Goal: Task Accomplishment & Management: Complete application form

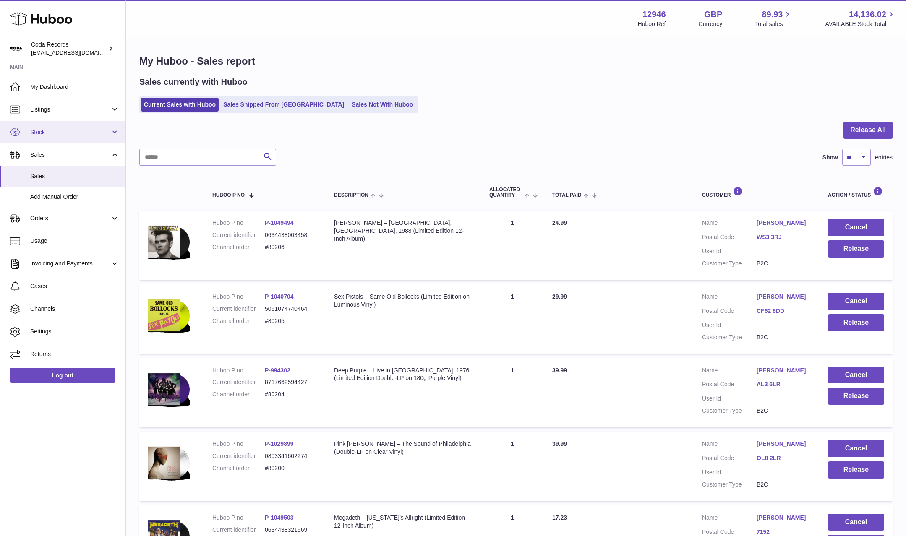
click at [61, 136] on span "Stock" at bounding box center [70, 132] width 80 height 8
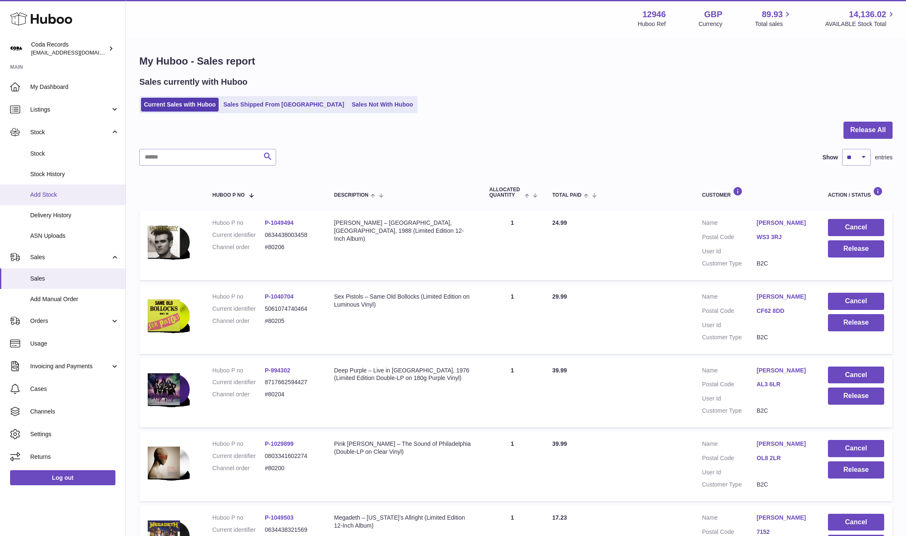
click at [71, 196] on span "Add Stock" at bounding box center [74, 195] width 89 height 8
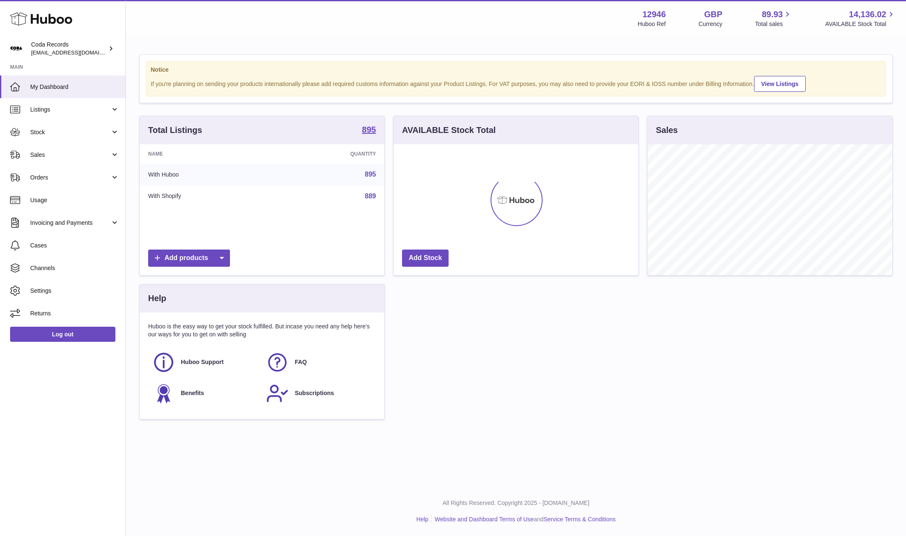
scroll to position [131, 245]
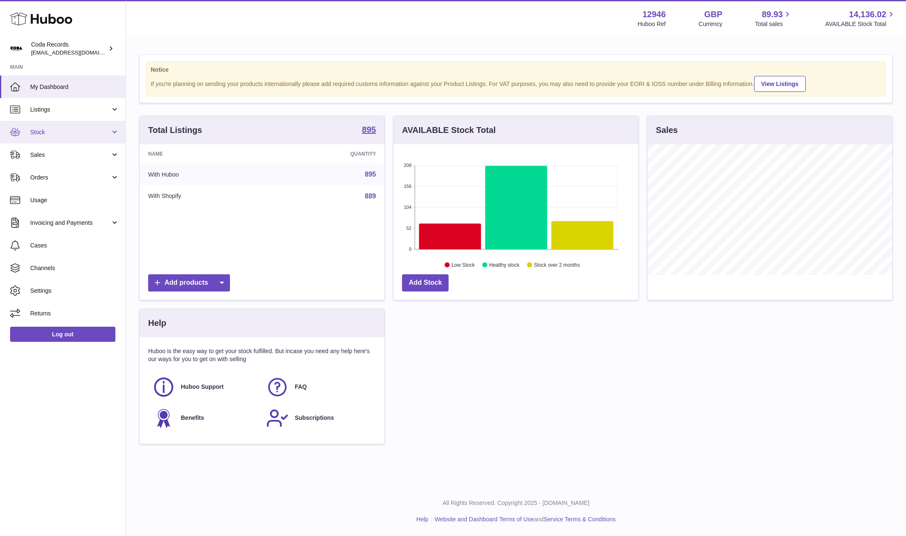
drag, startPoint x: 65, startPoint y: 132, endPoint x: 66, endPoint y: 136, distance: 4.5
click at [65, 132] on span "Stock" at bounding box center [70, 132] width 80 height 8
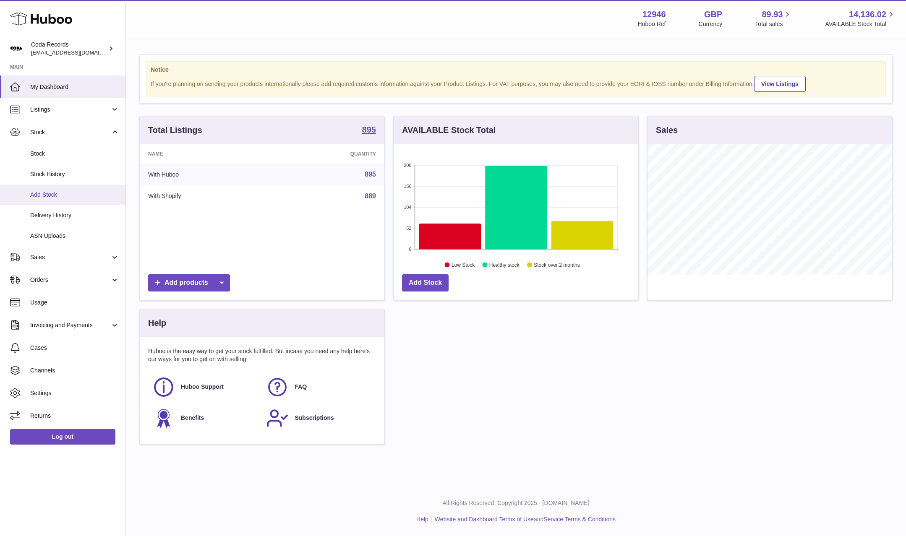
drag, startPoint x: 57, startPoint y: 195, endPoint x: 71, endPoint y: 196, distance: 13.5
click at [57, 195] on span "Add Stock" at bounding box center [74, 195] width 89 height 8
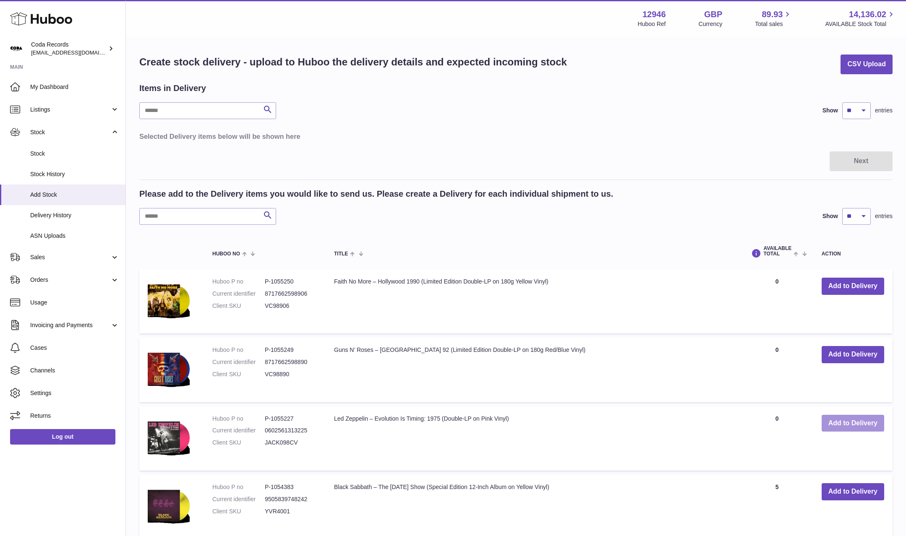
drag, startPoint x: 840, startPoint y: 425, endPoint x: 822, endPoint y: 412, distance: 22.2
click at [840, 425] on button "Add to Delivery" at bounding box center [852, 423] width 63 height 17
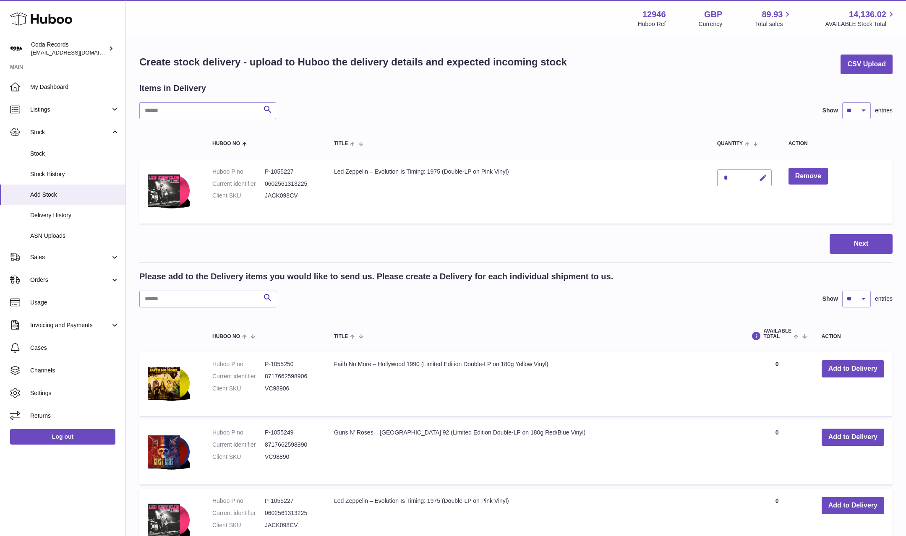
click at [764, 177] on icon "button" at bounding box center [763, 178] width 9 height 9
type input "**"
drag, startPoint x: 763, startPoint y: 180, endPoint x: 746, endPoint y: 179, distance: 17.6
click at [763, 180] on icon "submit" at bounding box center [763, 178] width 8 height 8
click at [239, 299] on input "text" at bounding box center [207, 299] width 137 height 17
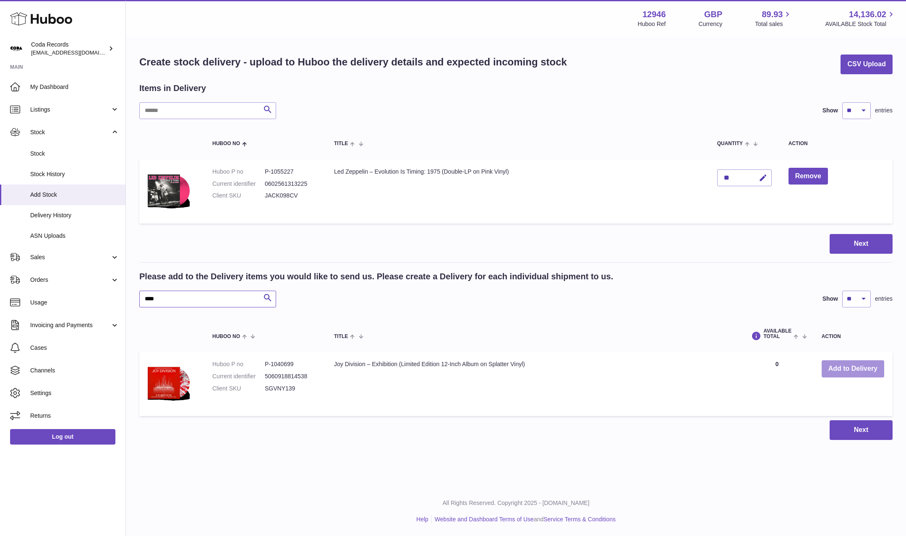
type input "****"
drag, startPoint x: 852, startPoint y: 368, endPoint x: 845, endPoint y: 368, distance: 7.1
click at [852, 368] on button "Add to Delivery" at bounding box center [852, 368] width 63 height 17
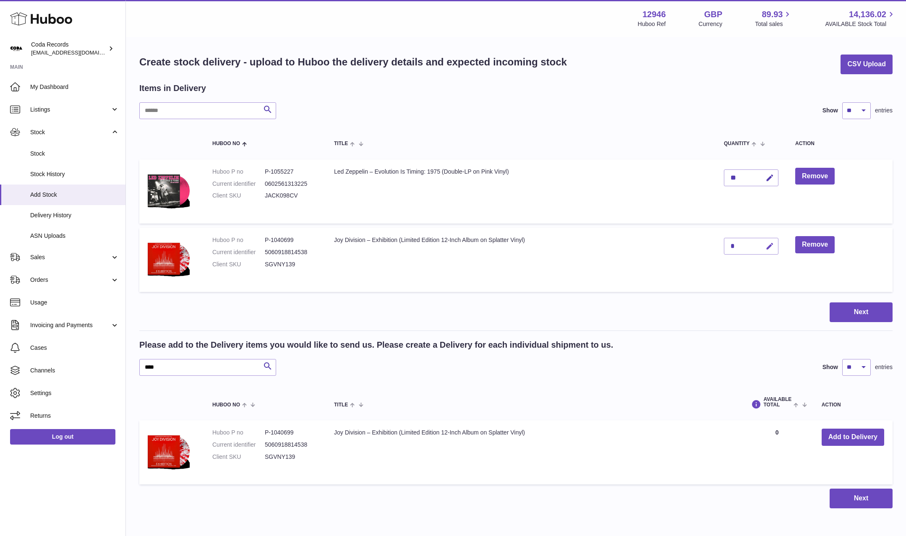
click at [767, 245] on icon "button" at bounding box center [769, 246] width 9 height 9
drag, startPoint x: 738, startPoint y: 245, endPoint x: 723, endPoint y: 244, distance: 14.3
click at [722, 244] on td "*" at bounding box center [750, 260] width 71 height 64
type input "*"
drag, startPoint x: 769, startPoint y: 245, endPoint x: 764, endPoint y: 246, distance: 4.4
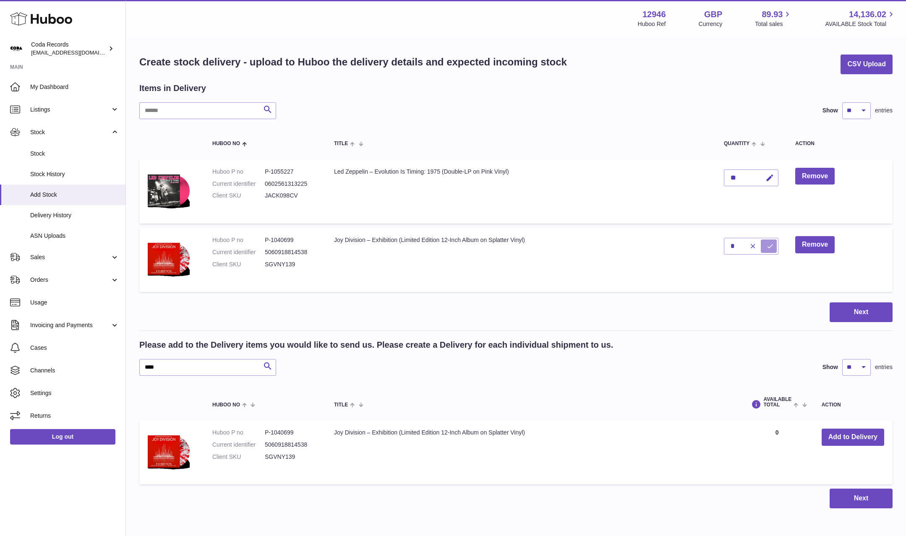
click at [767, 245] on icon "submit" at bounding box center [770, 247] width 8 height 8
click at [185, 370] on input "****" at bounding box center [207, 367] width 137 height 17
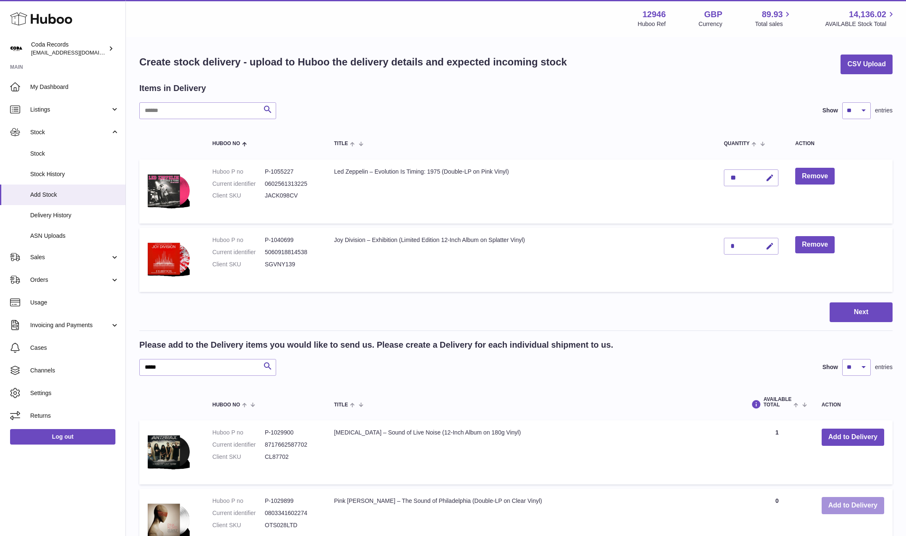
drag, startPoint x: 846, startPoint y: 508, endPoint x: 832, endPoint y: 506, distance: 13.7
click at [845, 508] on button "Add to Delivery" at bounding box center [852, 505] width 63 height 17
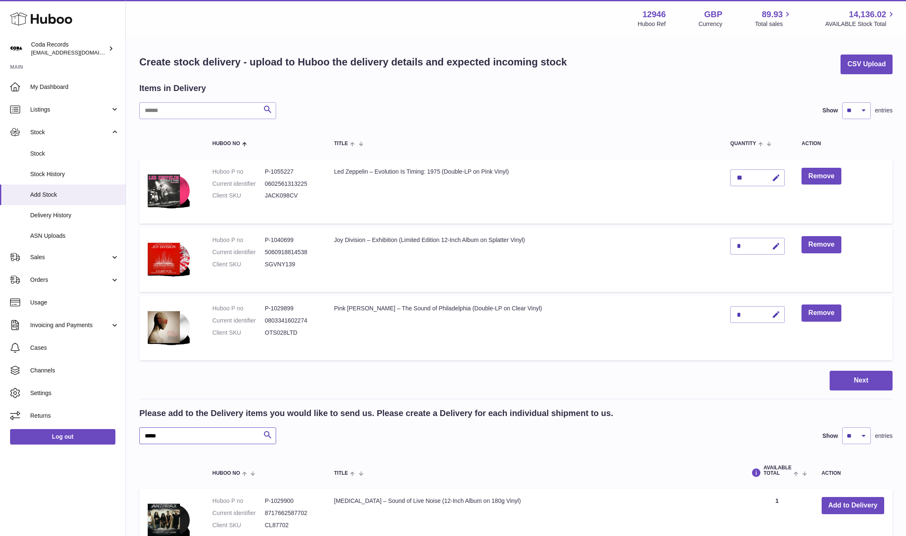
click at [201, 440] on input "*****" at bounding box center [207, 436] width 137 height 17
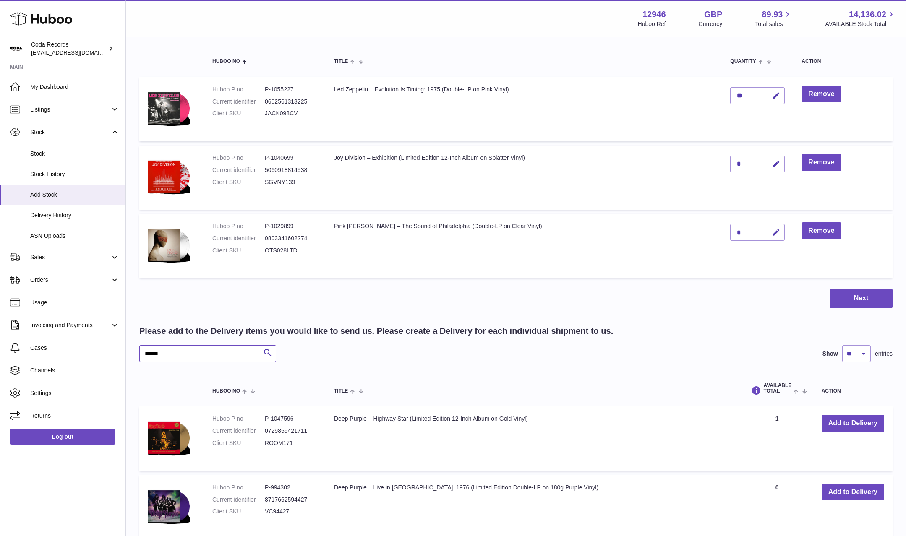
scroll to position [85, 0]
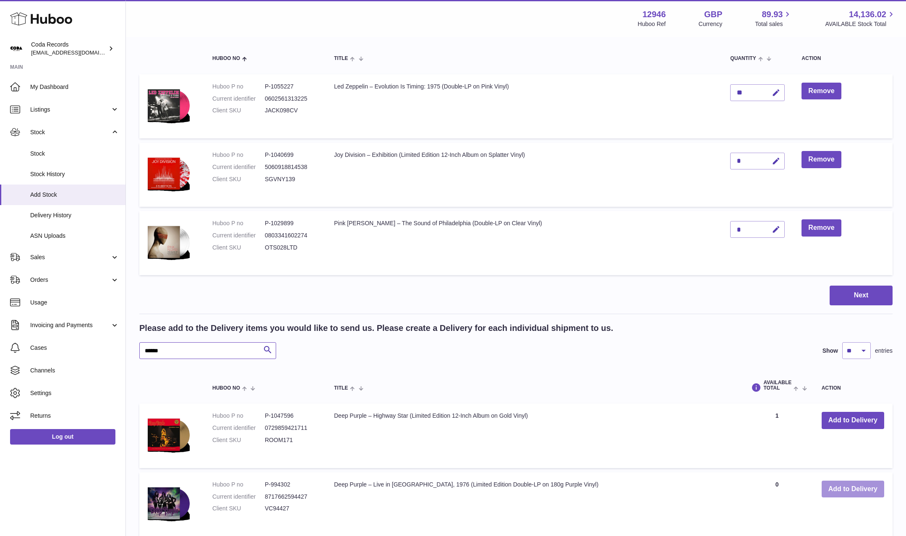
type input "******"
click at [866, 487] on button "Add to Delivery" at bounding box center [852, 489] width 63 height 17
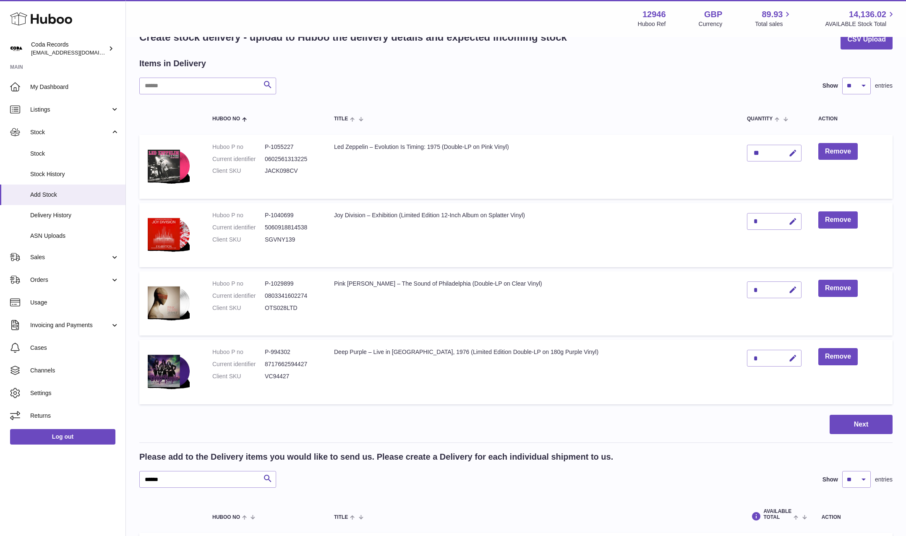
scroll to position [24, 0]
click at [852, 419] on button "Next" at bounding box center [860, 425] width 63 height 20
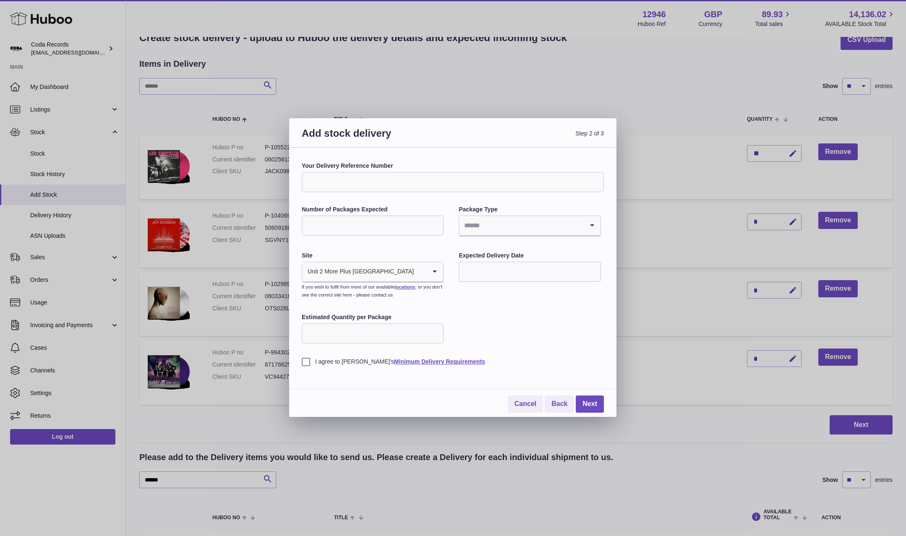
click at [369, 231] on input "Number of Packages Expected" at bounding box center [373, 226] width 142 height 20
type input "*"
click at [493, 224] on input "Search for option" at bounding box center [521, 225] width 124 height 19
drag, startPoint x: 480, startPoint y: 282, endPoint x: 443, endPoint y: 258, distance: 44.0
click at [479, 282] on li "Boxes" at bounding box center [529, 282] width 140 height 17
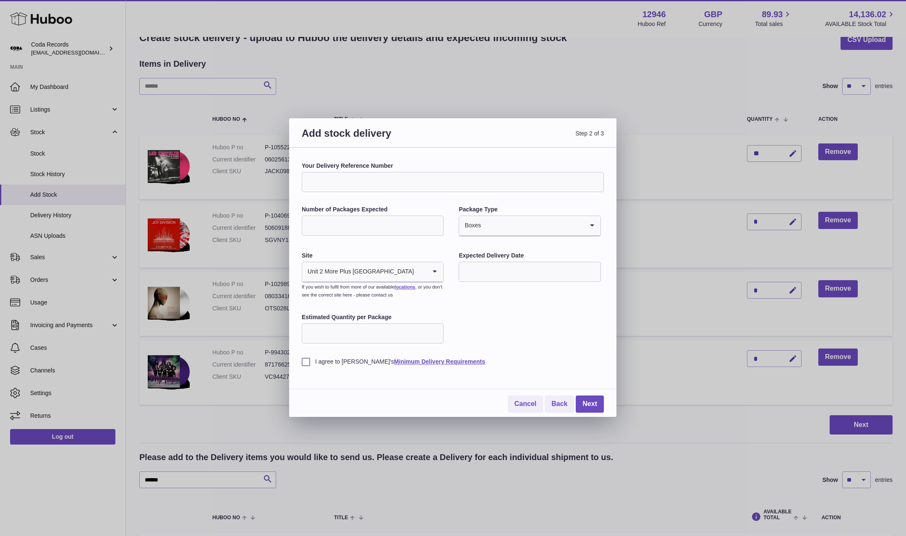
drag, startPoint x: 436, startPoint y: 247, endPoint x: 469, endPoint y: 265, distance: 37.0
click at [436, 247] on div "Your Delivery Reference Number Number of Packages Expected * Package Type Boxes…" at bounding box center [453, 264] width 302 height 204
click at [493, 274] on input "text" at bounding box center [530, 272] width 142 height 20
click at [540, 375] on span "22" at bounding box center [539, 375] width 15 height 15
type input "**********"
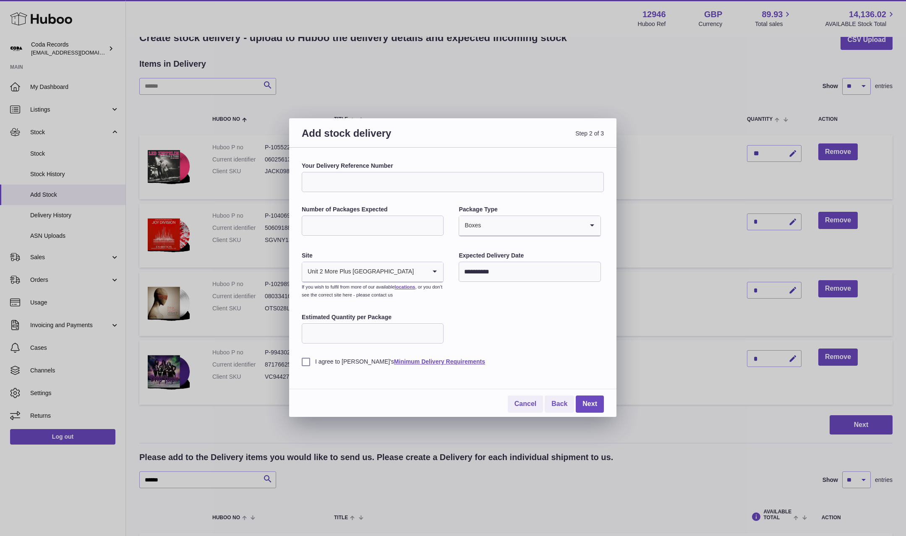
click at [405, 344] on div "Estimated Quantity per Package" at bounding box center [373, 329] width 142 height 32
click at [403, 342] on input "Estimated Quantity per Package" at bounding box center [373, 333] width 142 height 20
type input "**"
drag, startPoint x: 308, startPoint y: 360, endPoint x: 362, endPoint y: 370, distance: 55.4
click at [310, 360] on label "I agree to Huboo's Minimum Delivery Requirements" at bounding box center [453, 362] width 302 height 8
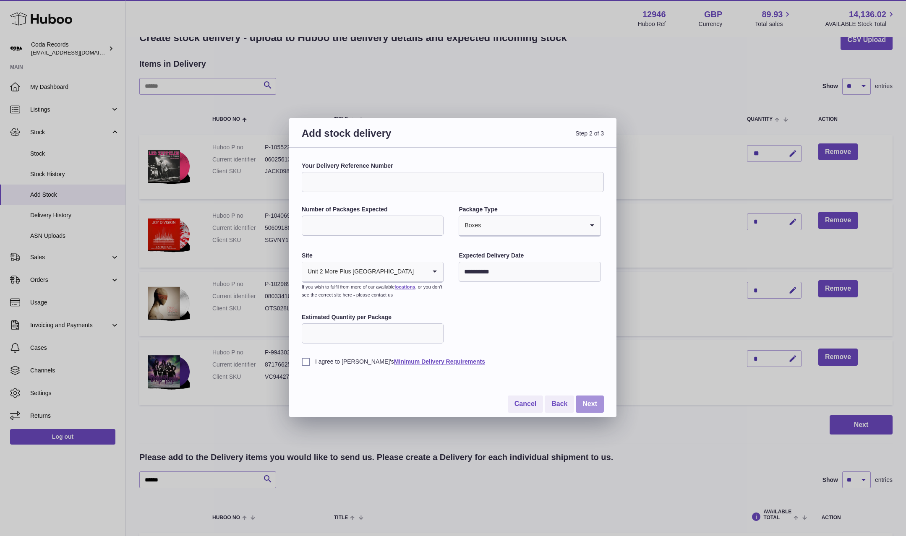
click at [590, 400] on link "Next" at bounding box center [590, 404] width 28 height 17
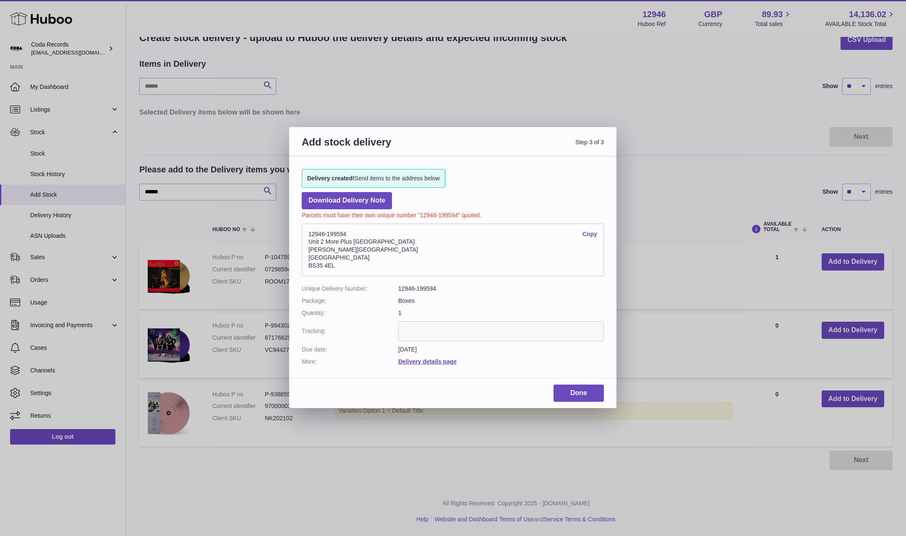
drag, startPoint x: 310, startPoint y: 231, endPoint x: 289, endPoint y: 232, distance: 20.6
click at [290, 229] on div "Delivery created! Send items to the address below Download Delivery Note Parcel…" at bounding box center [452, 262] width 327 height 213
copy address "12946-199594"
drag, startPoint x: 344, startPoint y: 100, endPoint x: 316, endPoint y: 110, distance: 29.6
click at [344, 100] on div "Add stock delivery Step 3 of 3 Delivery created! Send items to the address belo…" at bounding box center [453, 268] width 906 height 536
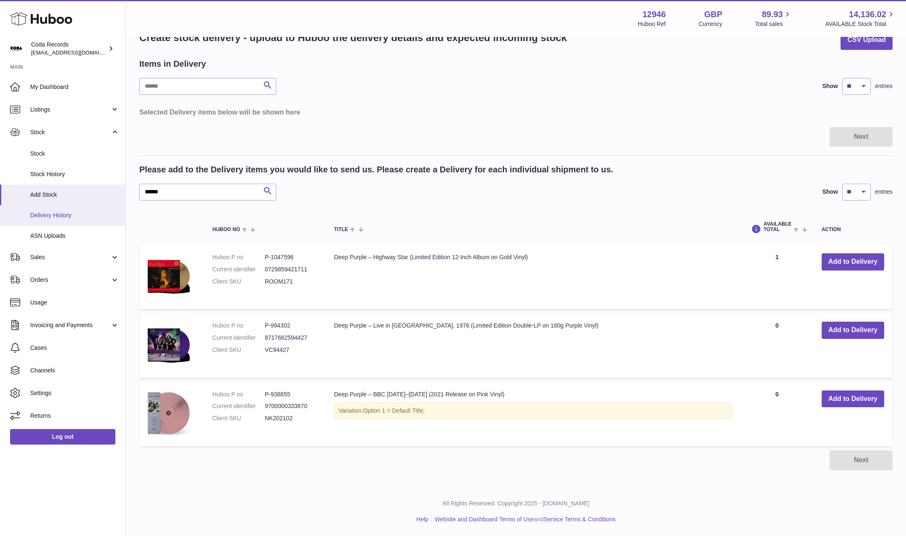
click at [69, 212] on span "Delivery History" at bounding box center [74, 215] width 89 height 8
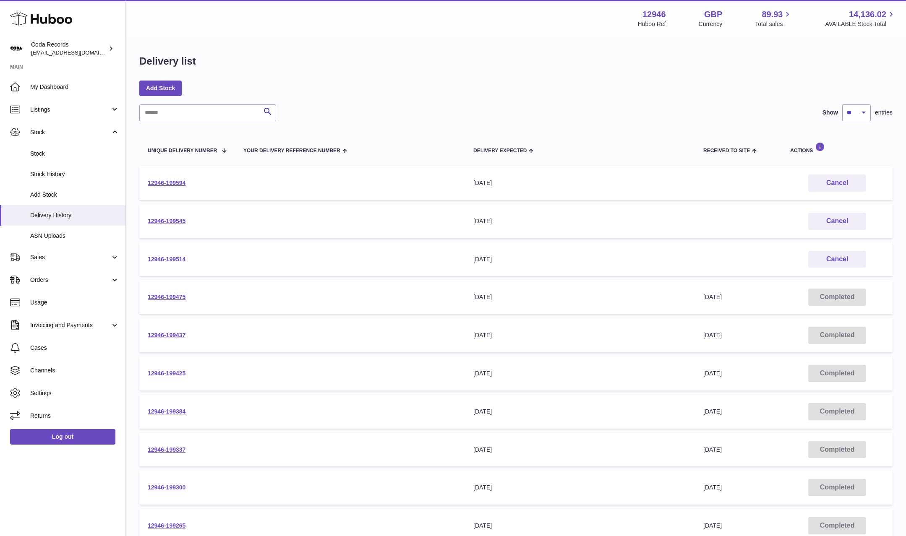
click at [170, 259] on link "12946-199514" at bounding box center [167, 259] width 38 height 7
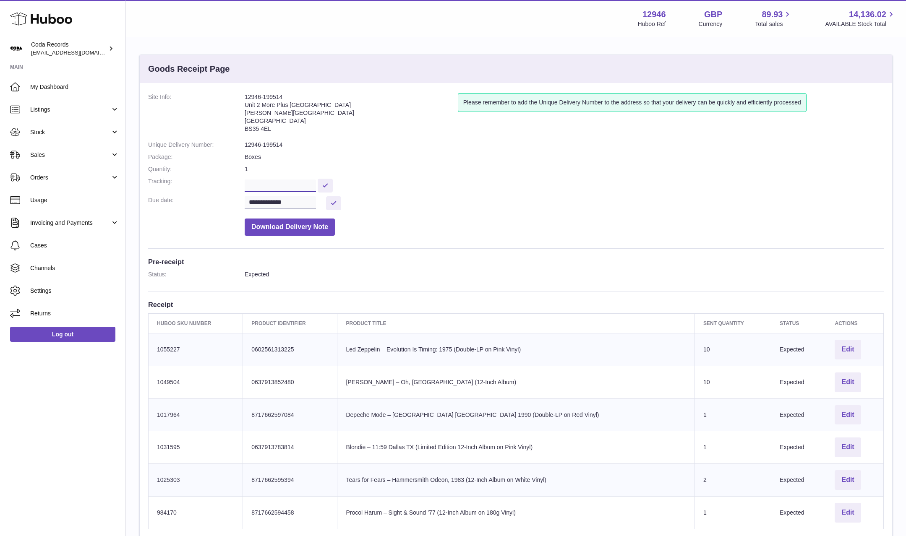
drag, startPoint x: 270, startPoint y: 186, endPoint x: 313, endPoint y: 186, distance: 43.2
click at [271, 186] on input "text" at bounding box center [280, 186] width 71 height 13
paste input "**********"
type input "**********"
click at [333, 186] on button at bounding box center [325, 186] width 15 height 14
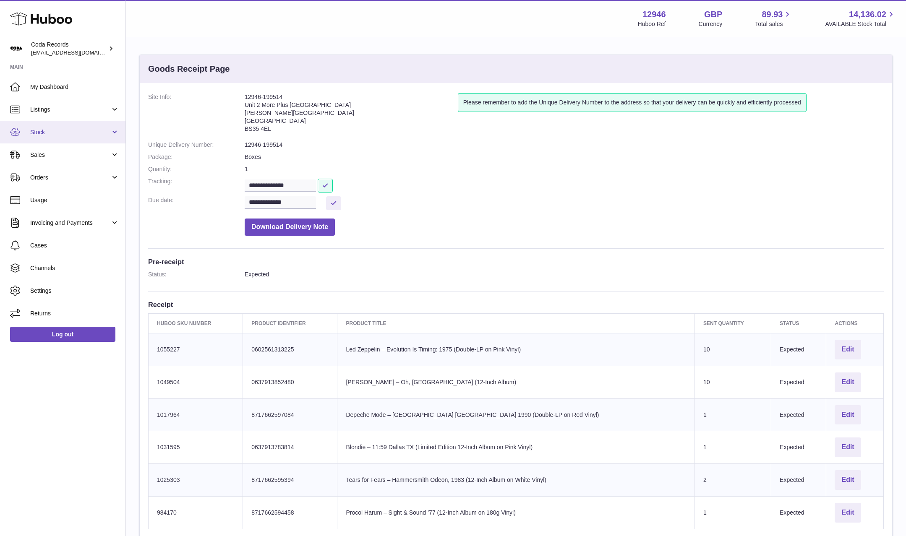
click at [70, 135] on span "Stock" at bounding box center [70, 132] width 80 height 8
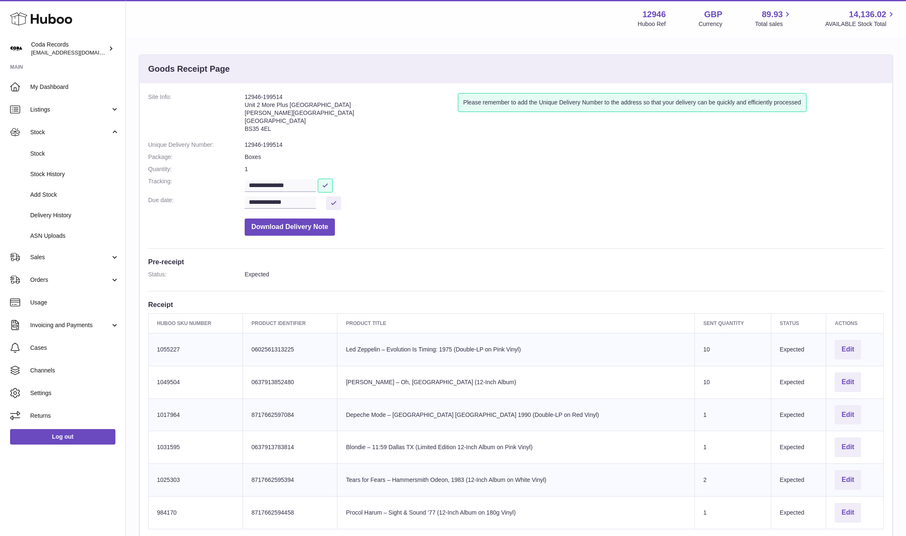
drag, startPoint x: 71, startPoint y: 216, endPoint x: 152, endPoint y: 223, distance: 81.3
click at [71, 216] on span "Delivery History" at bounding box center [74, 215] width 89 height 8
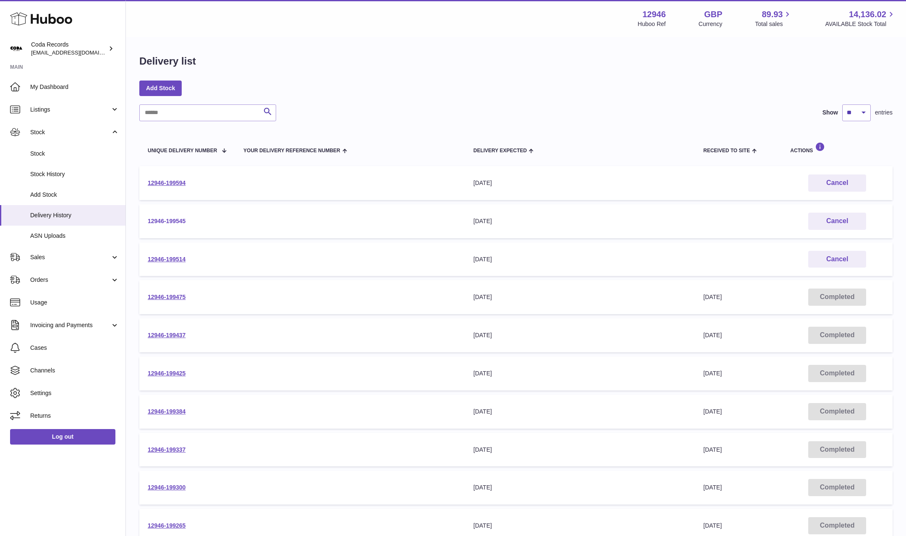
click at [170, 220] on link "12946-199545" at bounding box center [167, 221] width 38 height 7
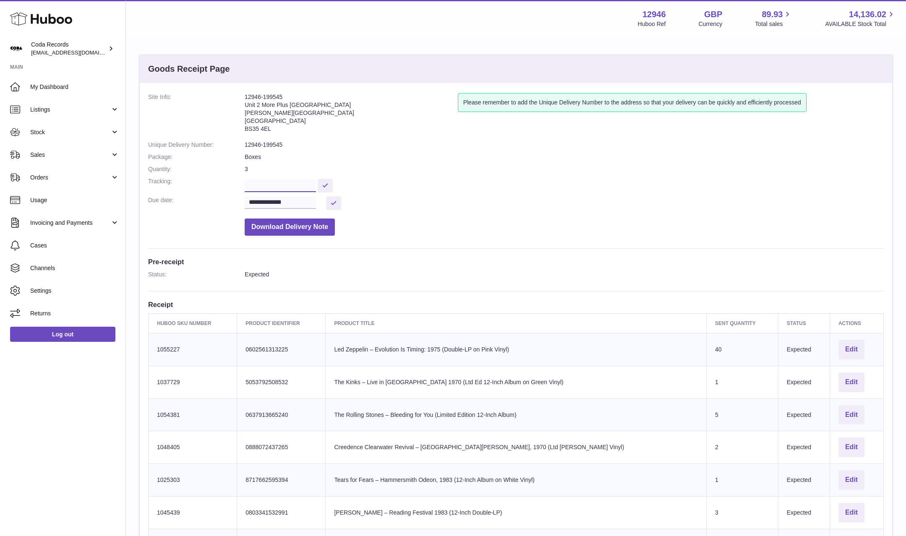
click at [264, 186] on input "text" at bounding box center [280, 186] width 71 height 13
paste input "**********"
type input "**********"
click at [331, 185] on button at bounding box center [325, 186] width 15 height 14
drag, startPoint x: 74, startPoint y: 135, endPoint x: 76, endPoint y: 142, distance: 7.3
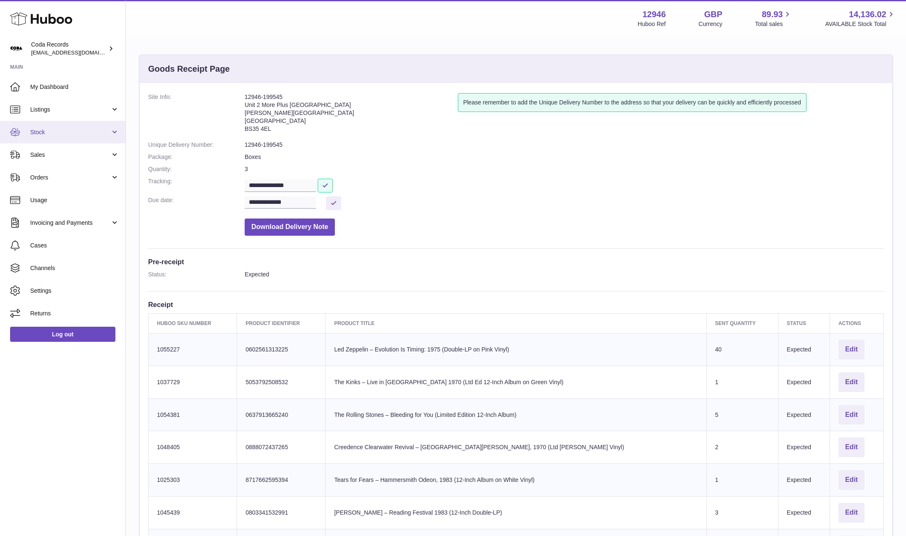
click at [74, 135] on span "Stock" at bounding box center [70, 132] width 80 height 8
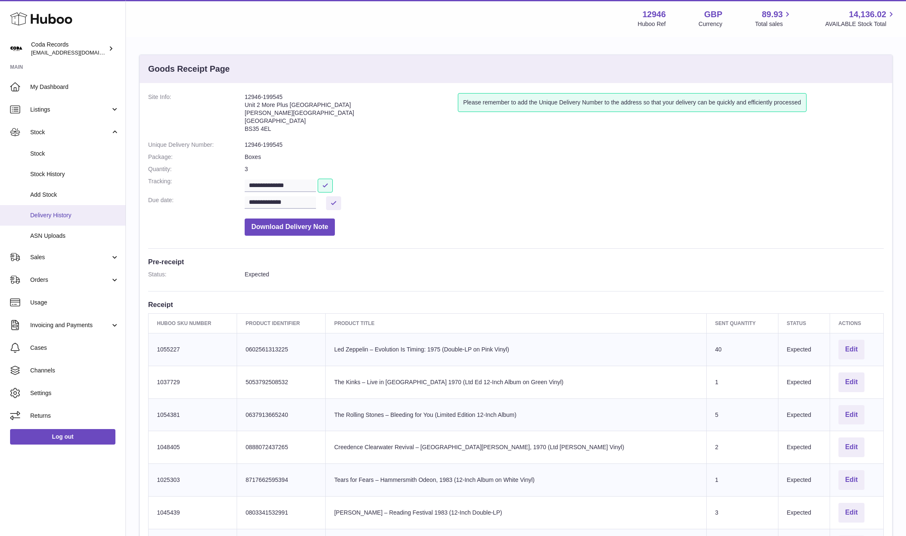
drag, startPoint x: 77, startPoint y: 214, endPoint x: 133, endPoint y: 210, distance: 56.0
click at [77, 214] on span "Delivery History" at bounding box center [74, 215] width 89 height 8
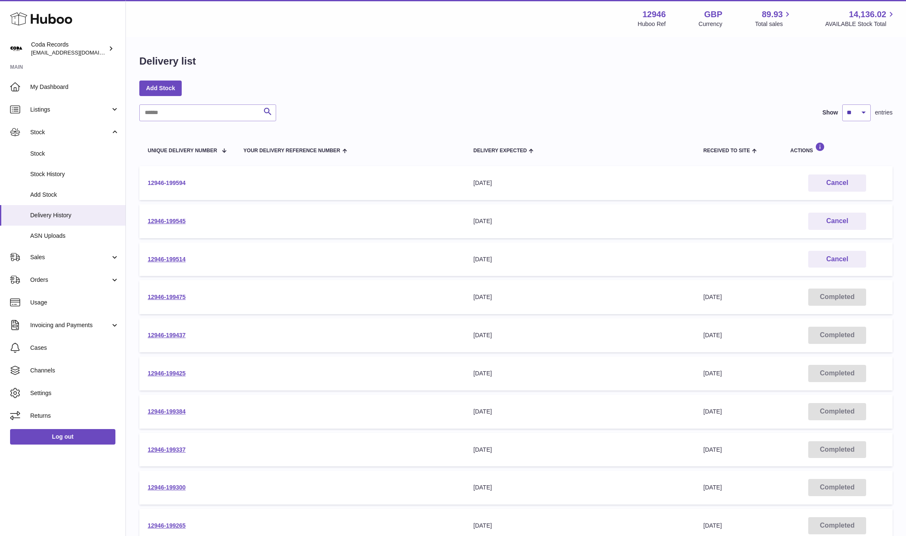
click at [174, 181] on link "12946-199594" at bounding box center [167, 183] width 38 height 7
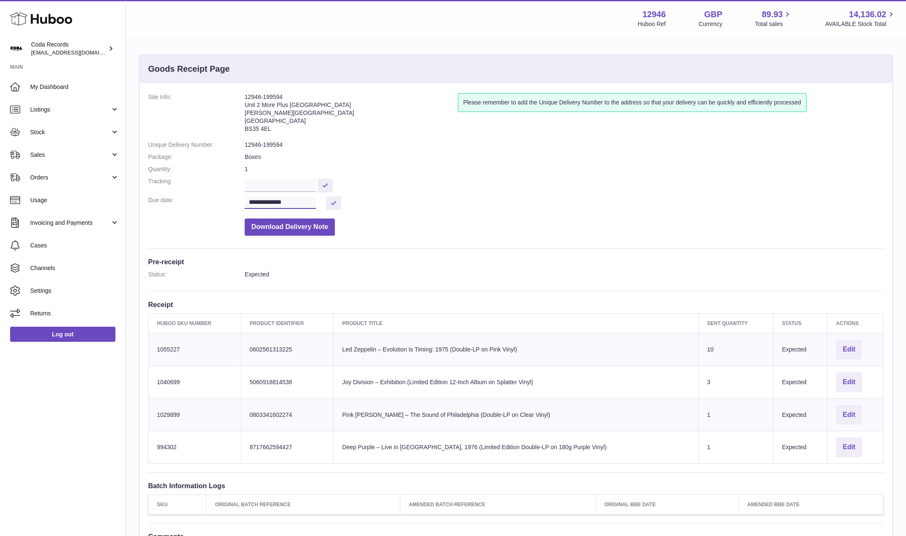
click at [285, 204] on input "**********" at bounding box center [280, 202] width 71 height 13
drag, startPoint x: 290, startPoint y: 303, endPoint x: 322, endPoint y: 250, distance: 61.7
click at [291, 301] on span "20" at bounding box center [291, 301] width 15 height 15
type input "**********"
click at [336, 203] on button at bounding box center [333, 203] width 15 height 14
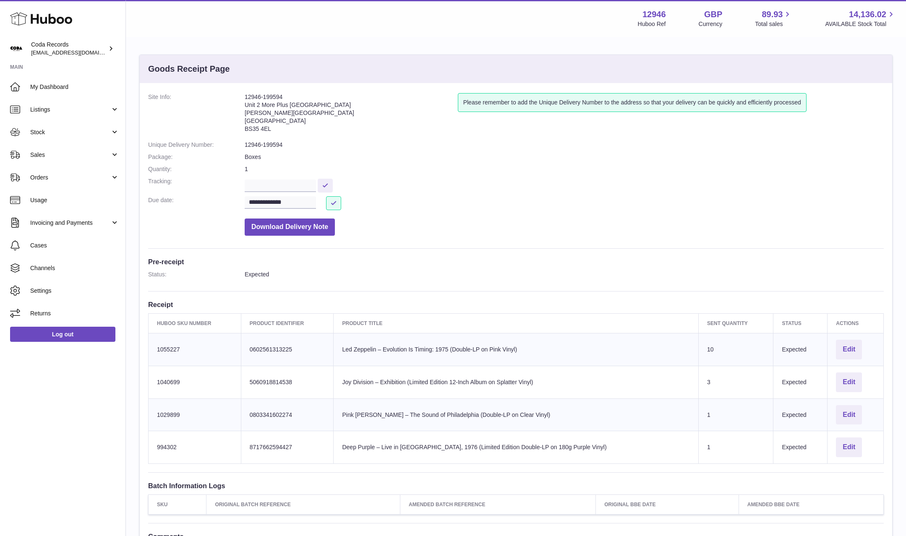
click at [458, 193] on dl "**********" at bounding box center [515, 166] width 735 height 147
